Goal: Check status: Check status

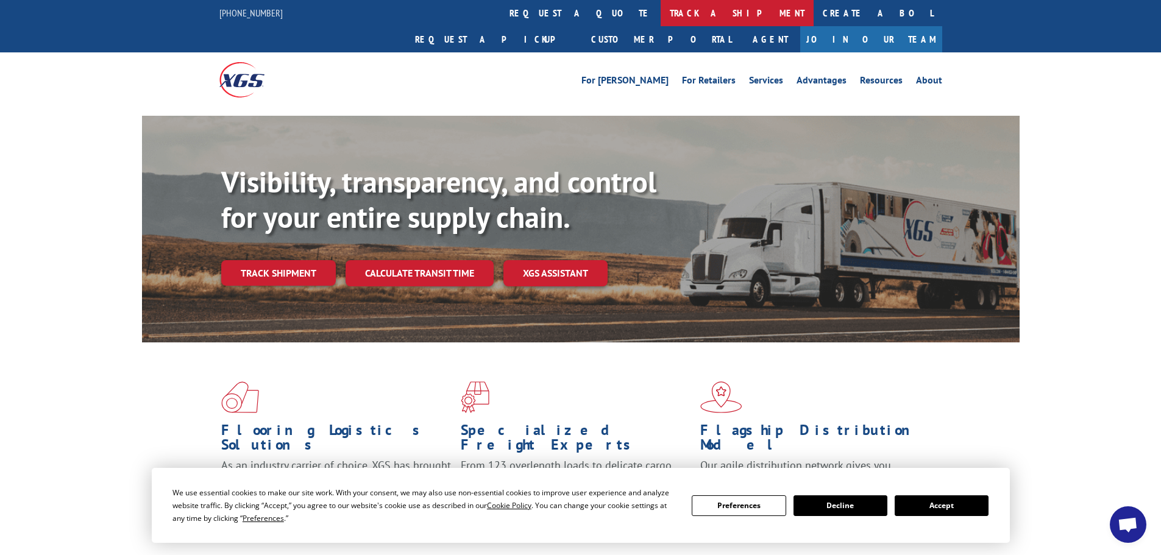
click at [660, 13] on link "track a shipment" at bounding box center [736, 13] width 153 height 26
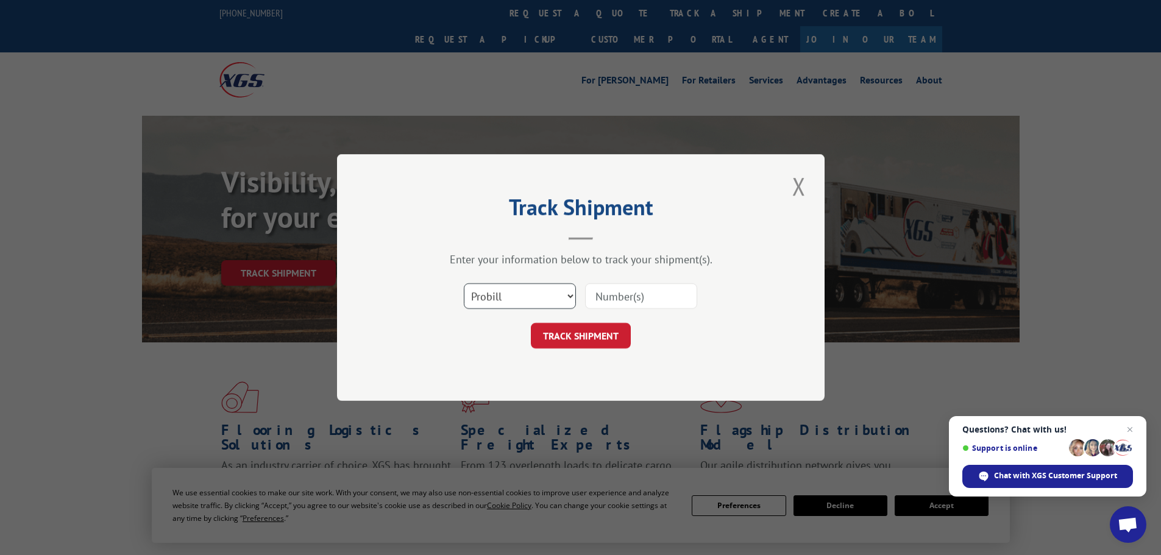
click at [559, 290] on select "Select category... Probill BOL PO" at bounding box center [520, 296] width 112 height 26
select select "bol"
click at [464, 283] on select "Select category... Probill BOL PO" at bounding box center [520, 296] width 112 height 26
click at [645, 295] on input at bounding box center [641, 296] width 112 height 26
paste input "421276"
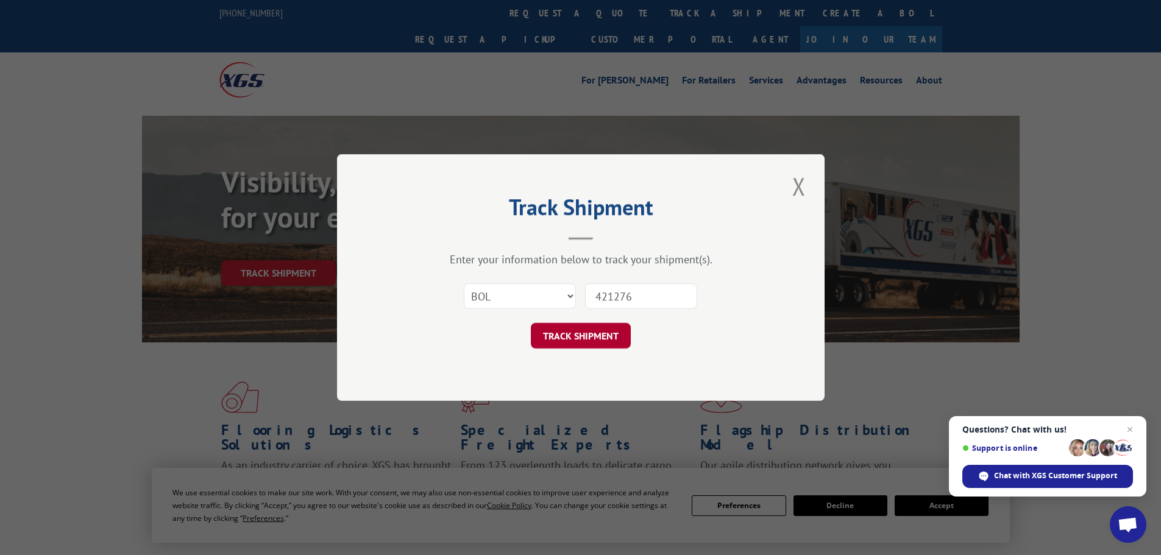
type input "421276"
click at [610, 333] on button "TRACK SHIPMENT" at bounding box center [581, 336] width 100 height 26
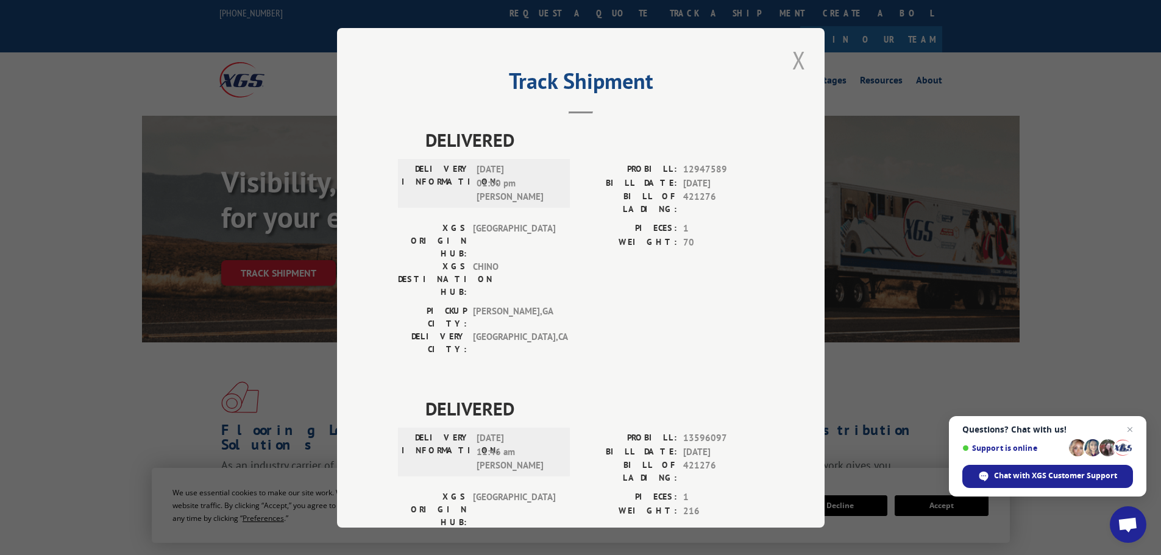
click at [793, 59] on button "Close modal" at bounding box center [798, 60] width 21 height 34
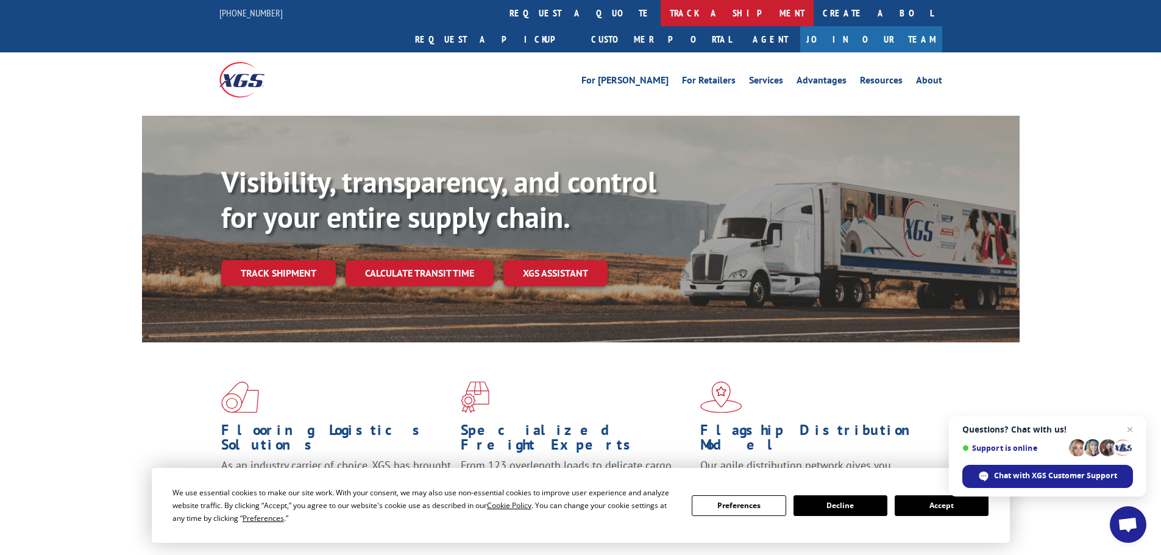
click at [660, 16] on link "track a shipment" at bounding box center [736, 13] width 153 height 26
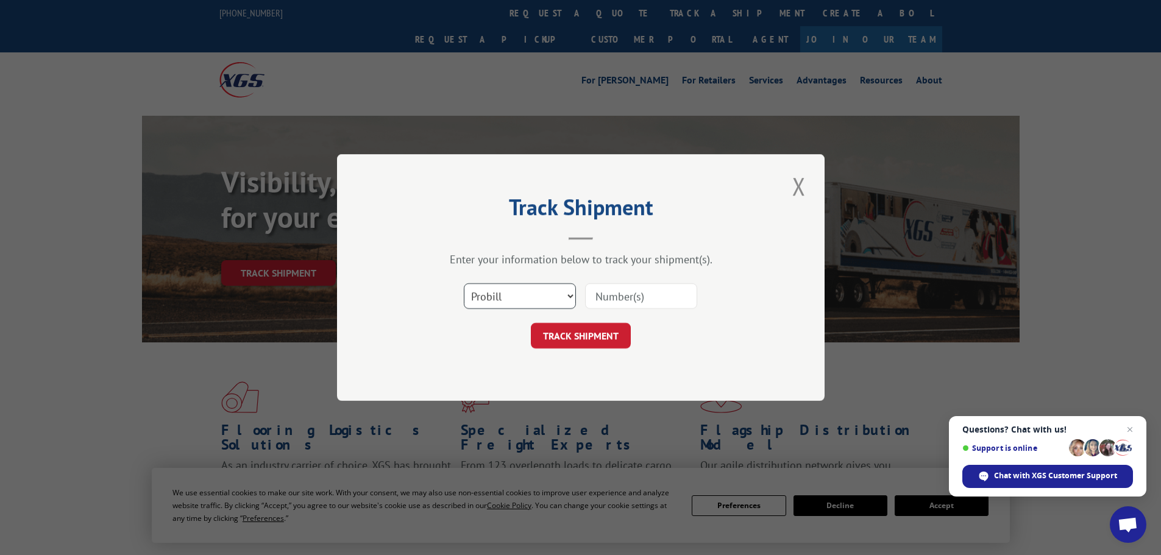
click at [558, 297] on select "Select category... Probill BOL PO" at bounding box center [520, 296] width 112 height 26
select select "bol"
click at [464, 283] on select "Select category... Probill BOL PO" at bounding box center [520, 296] width 112 height 26
click at [663, 293] on input at bounding box center [641, 296] width 112 height 26
paste input "00889690116841858"
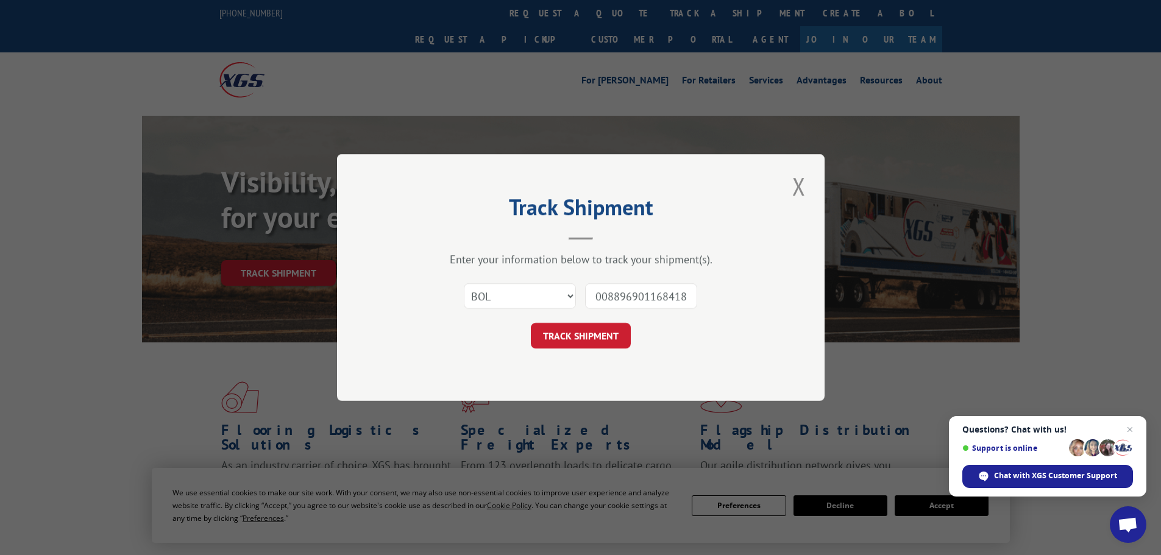
scroll to position [0, 10]
type input "00889690116841858"
click at [623, 334] on button "TRACK SHIPMENT" at bounding box center [581, 336] width 100 height 26
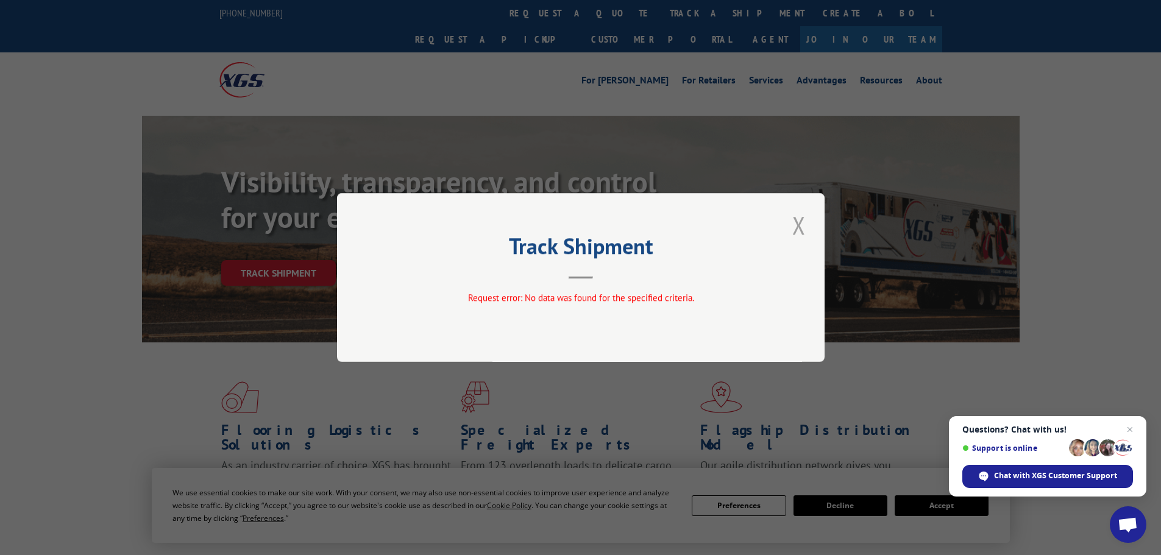
click at [801, 227] on button "Close modal" at bounding box center [798, 225] width 21 height 34
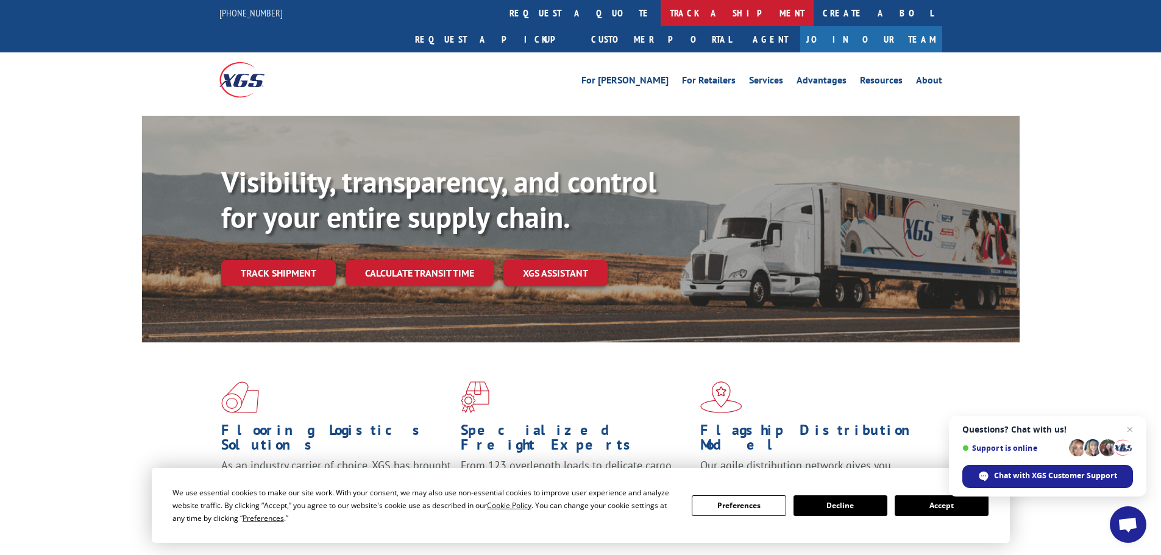
click at [660, 17] on link "track a shipment" at bounding box center [736, 13] width 153 height 26
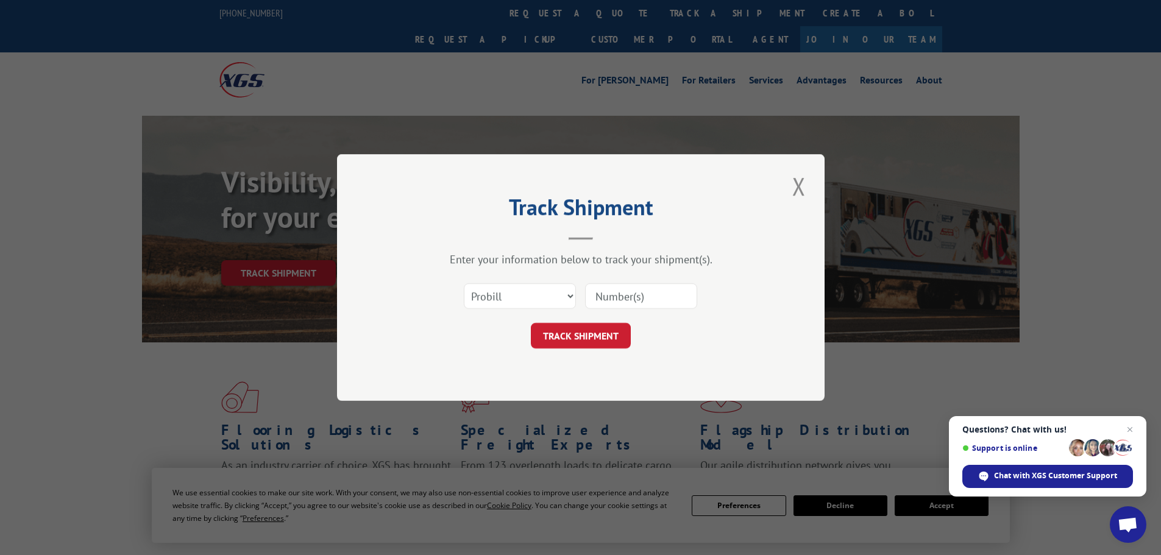
click at [623, 299] on input at bounding box center [641, 296] width 112 height 26
paste input "00889690116841858"
type input "00889690116841858"
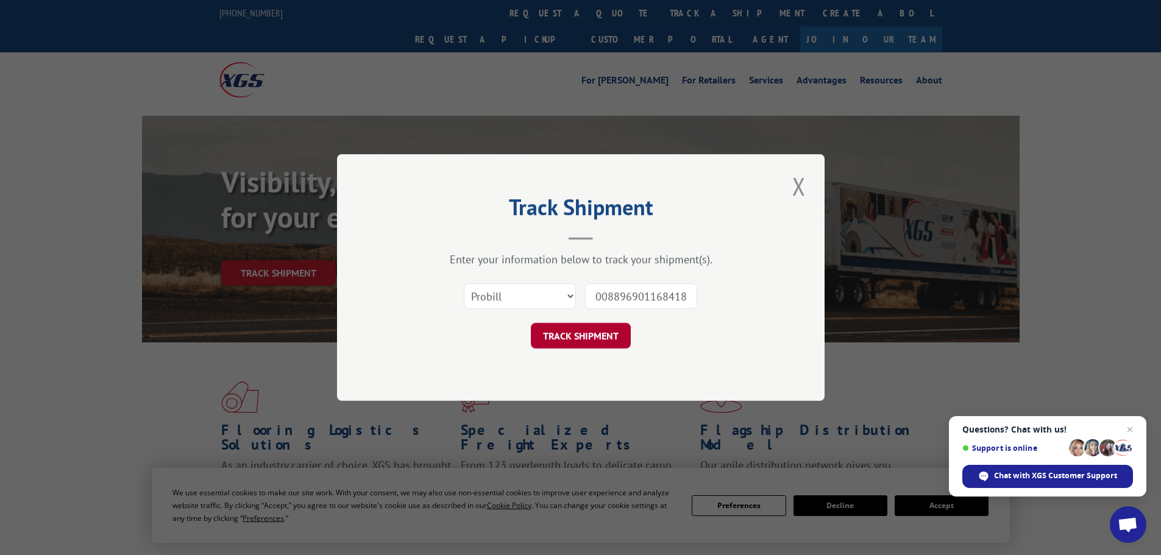
click at [598, 333] on button "TRACK SHIPMENT" at bounding box center [581, 336] width 100 height 26
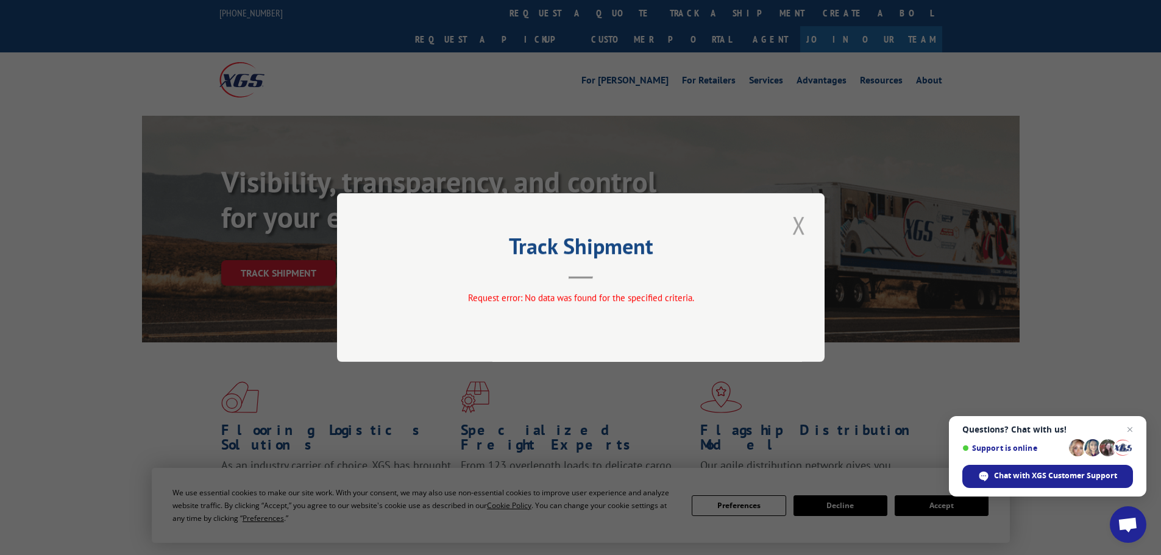
click at [804, 228] on button "Close modal" at bounding box center [798, 225] width 21 height 34
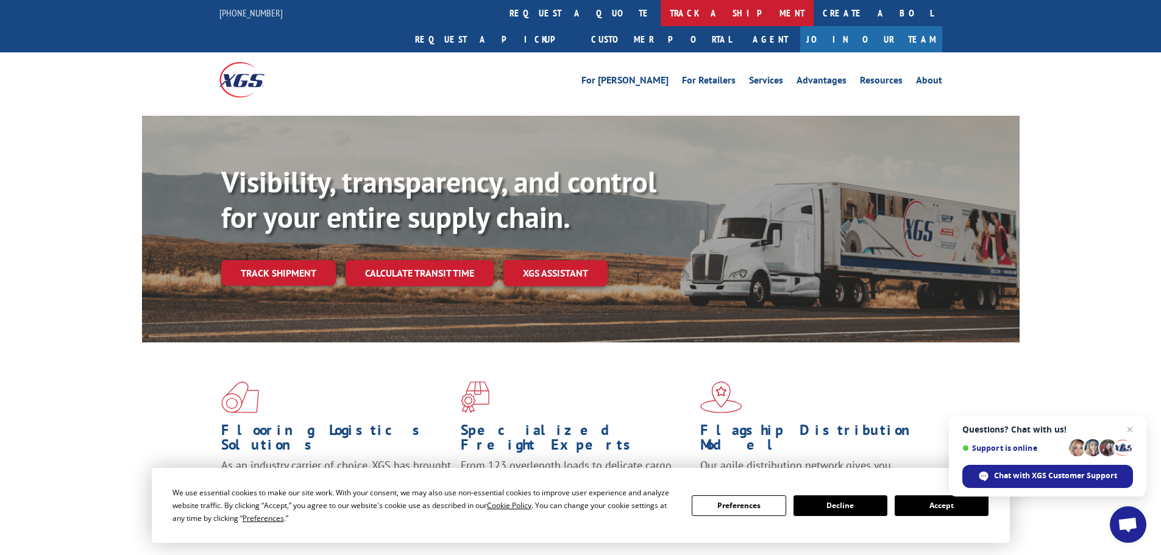
click at [660, 18] on link "track a shipment" at bounding box center [736, 13] width 153 height 26
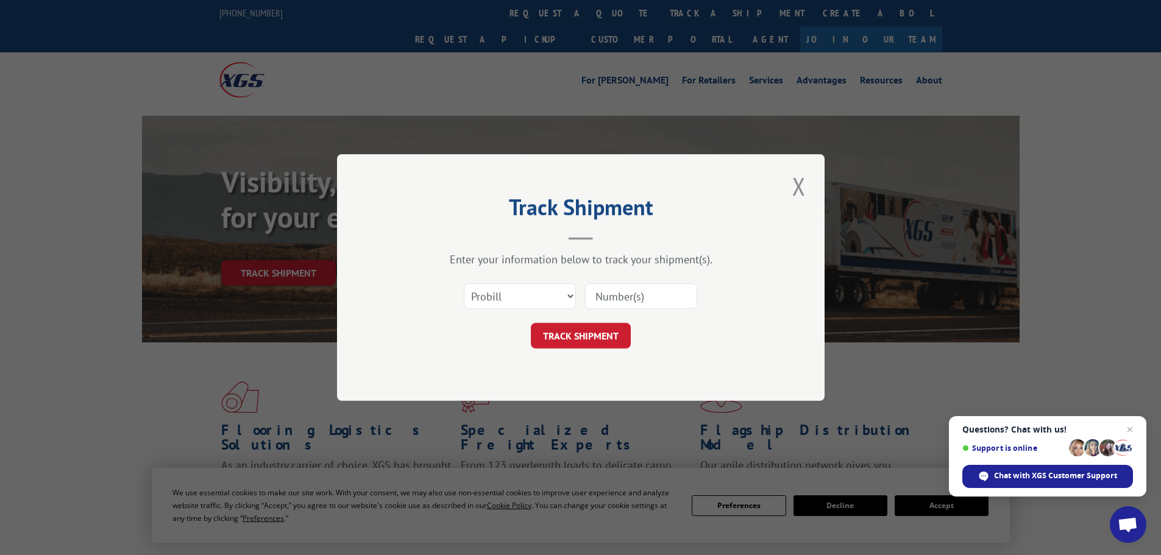
click at [608, 294] on input at bounding box center [641, 296] width 112 height 26
paste input "0408089023"
type input "0408089023"
click at [593, 333] on button "TRACK SHIPMENT" at bounding box center [581, 336] width 100 height 26
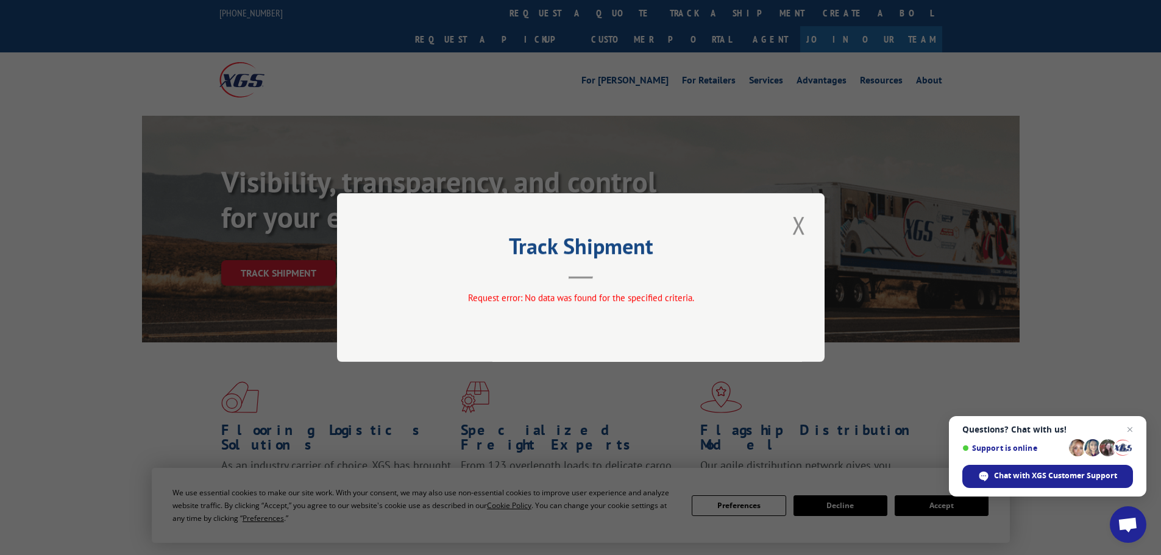
click at [785, 216] on div "Track Shipment Request error: No data was found for the specified criteria." at bounding box center [580, 277] width 487 height 169
click at [793, 228] on button "Close modal" at bounding box center [798, 225] width 21 height 34
